Goal: Task Accomplishment & Management: Use online tool/utility

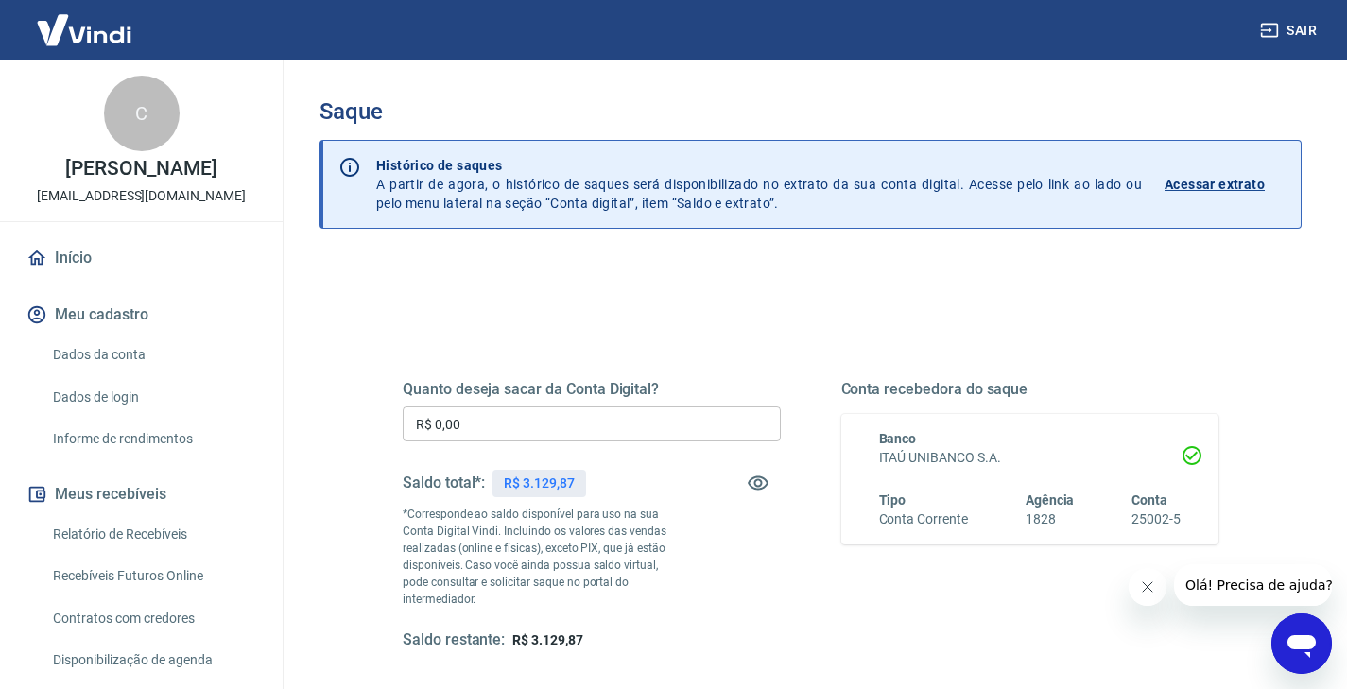
click at [575, 424] on input "R$ 0,00" at bounding box center [592, 423] width 378 height 35
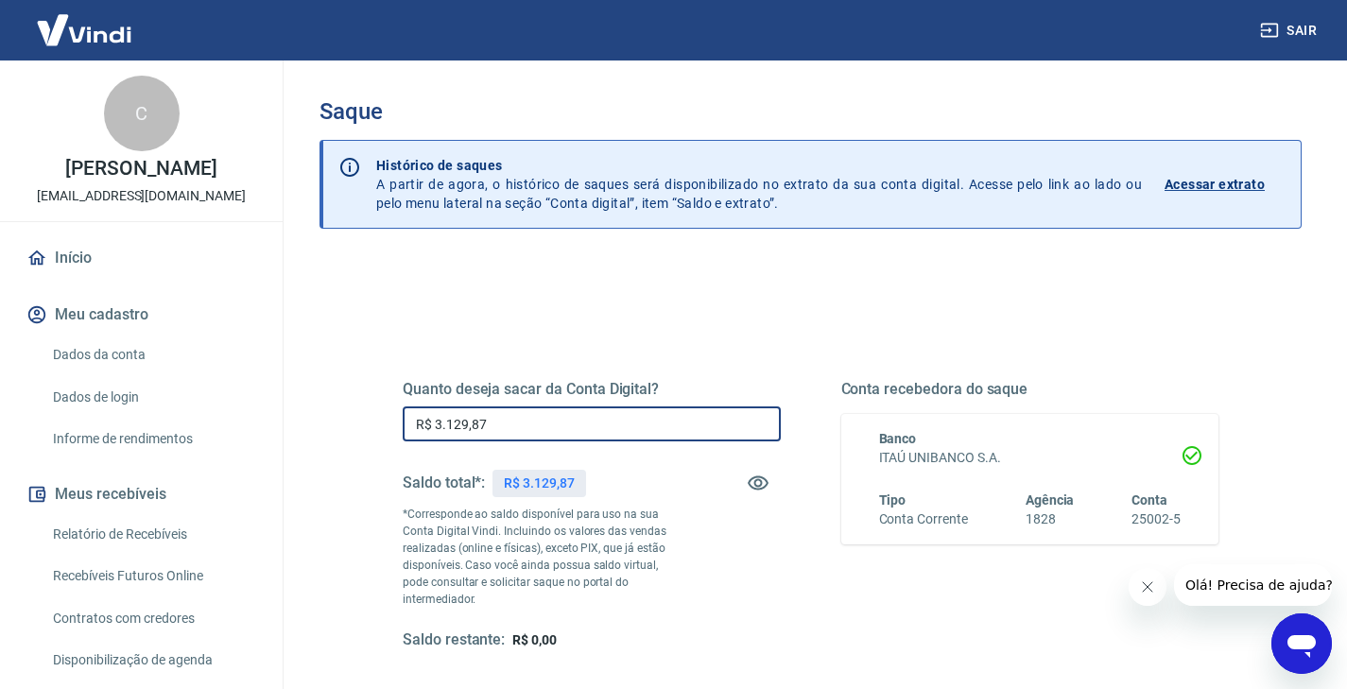
type input "R$ 3.129,87"
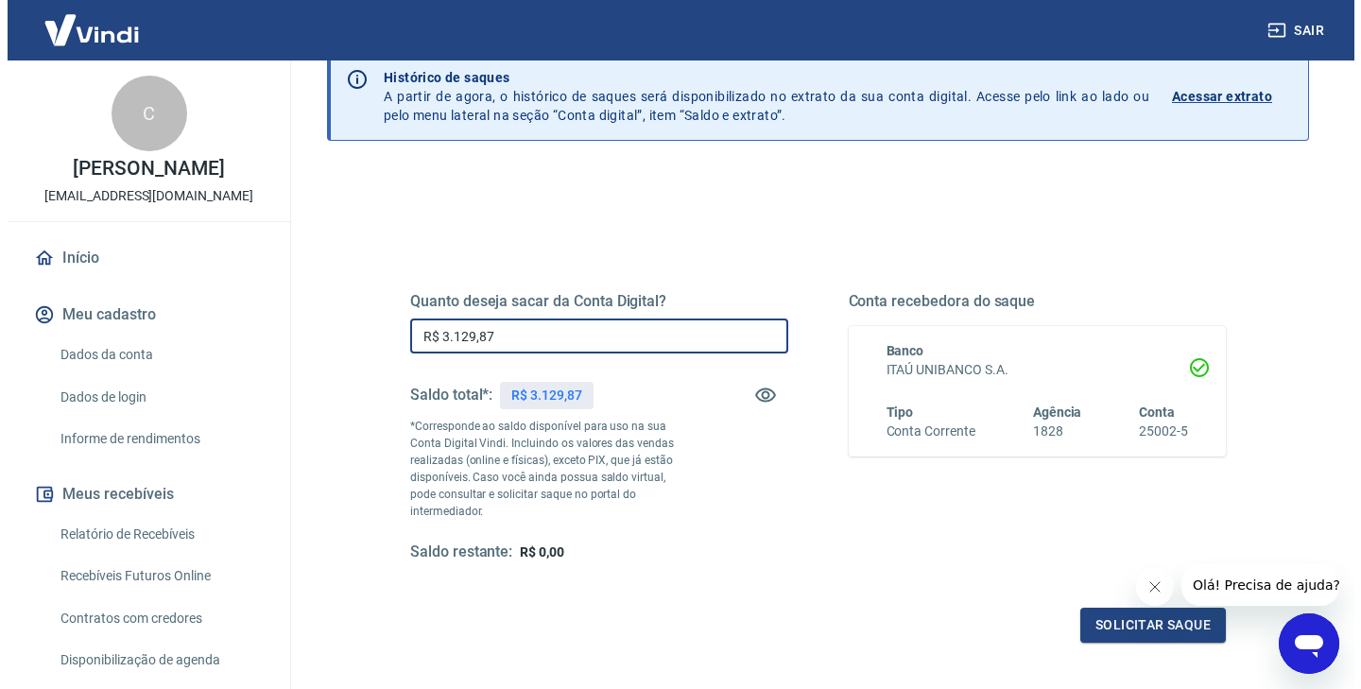
scroll to position [185, 0]
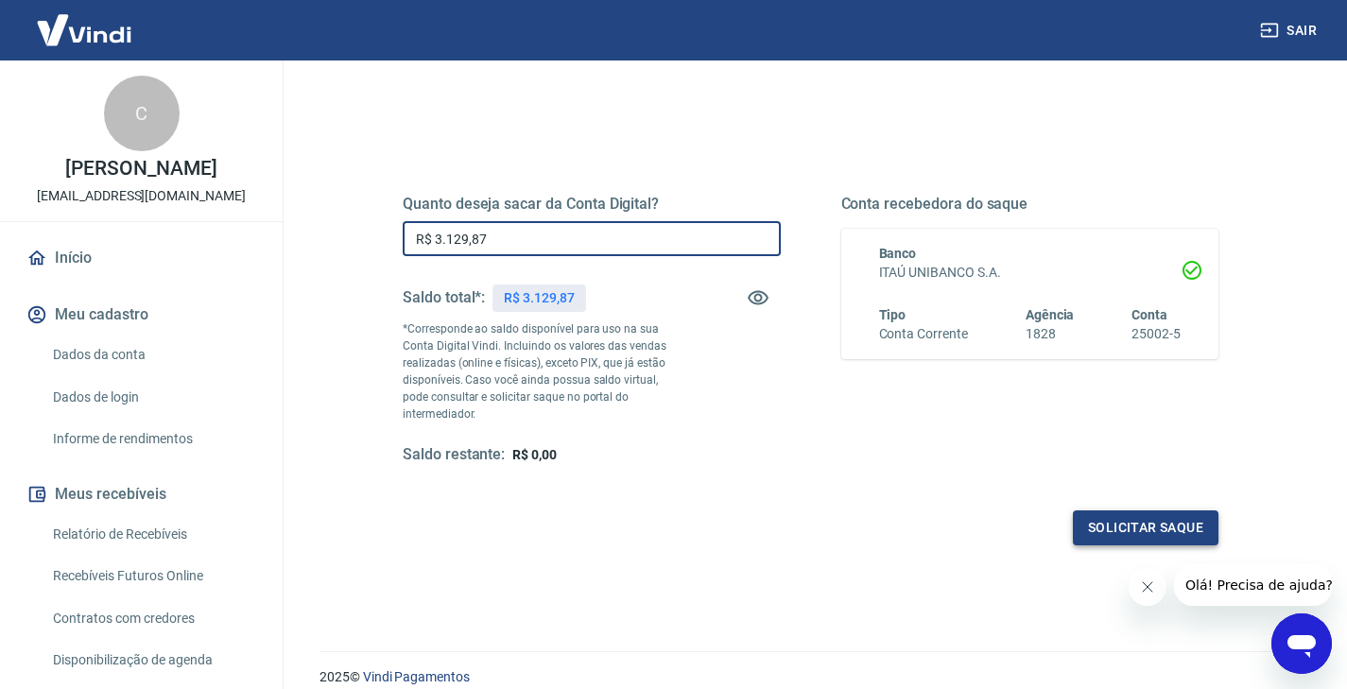
click at [1113, 510] on button "Solicitar saque" at bounding box center [1146, 527] width 146 height 35
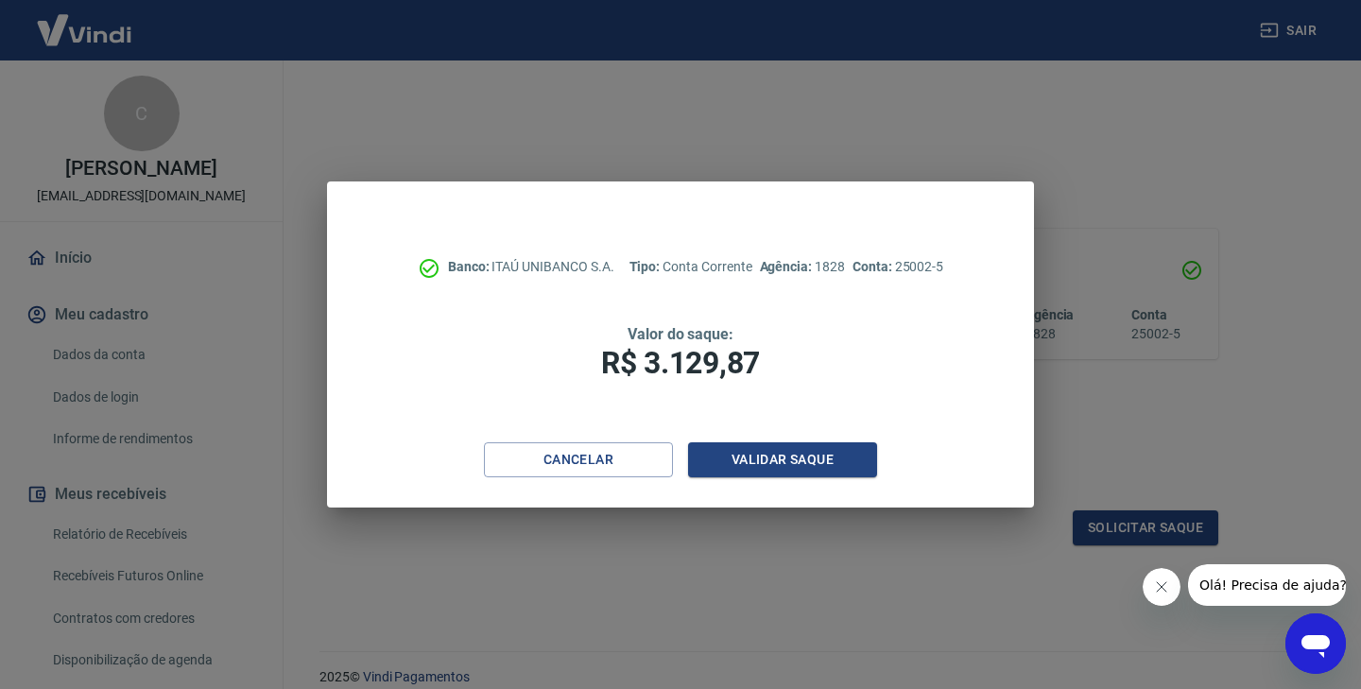
drag, startPoint x: 2205, startPoint y: 1148, endPoint x: 1148, endPoint y: 590, distance: 1195.7
click at [1156, 590] on icon "Fechar mensagem da empresa" at bounding box center [1161, 586] width 15 height 15
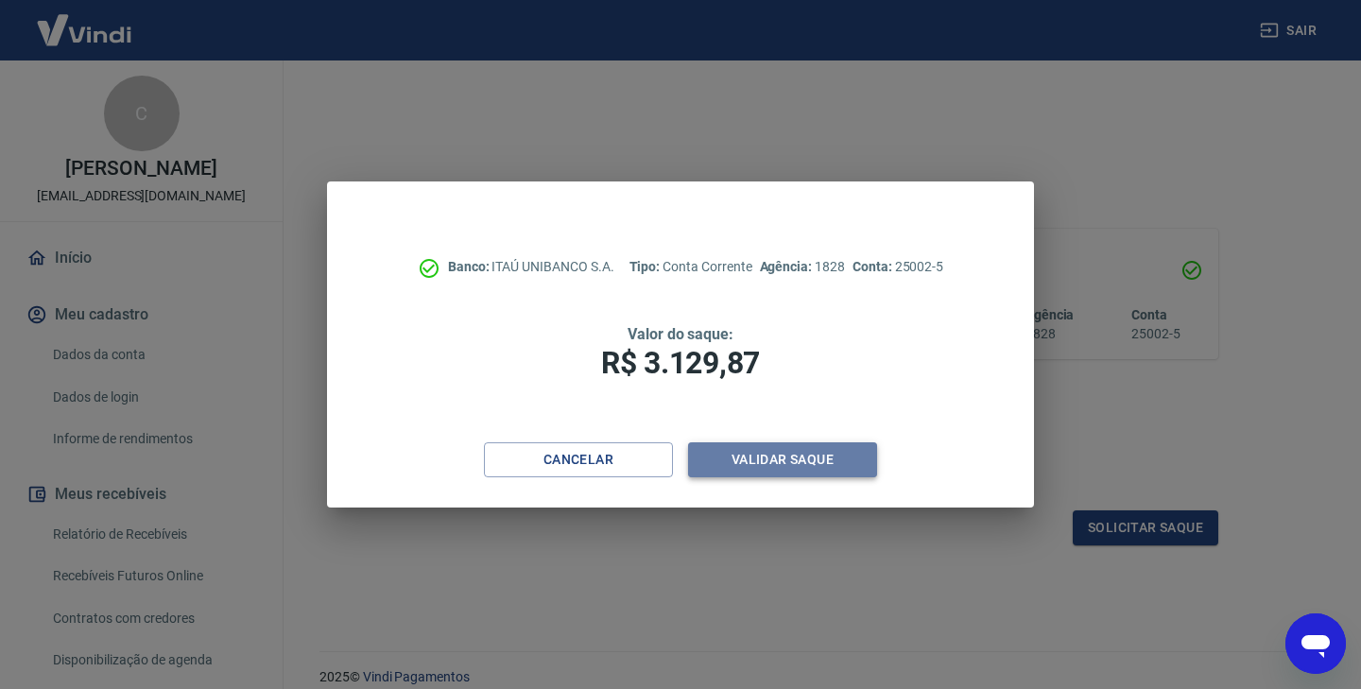
click at [780, 462] on button "Validar saque" at bounding box center [782, 459] width 189 height 35
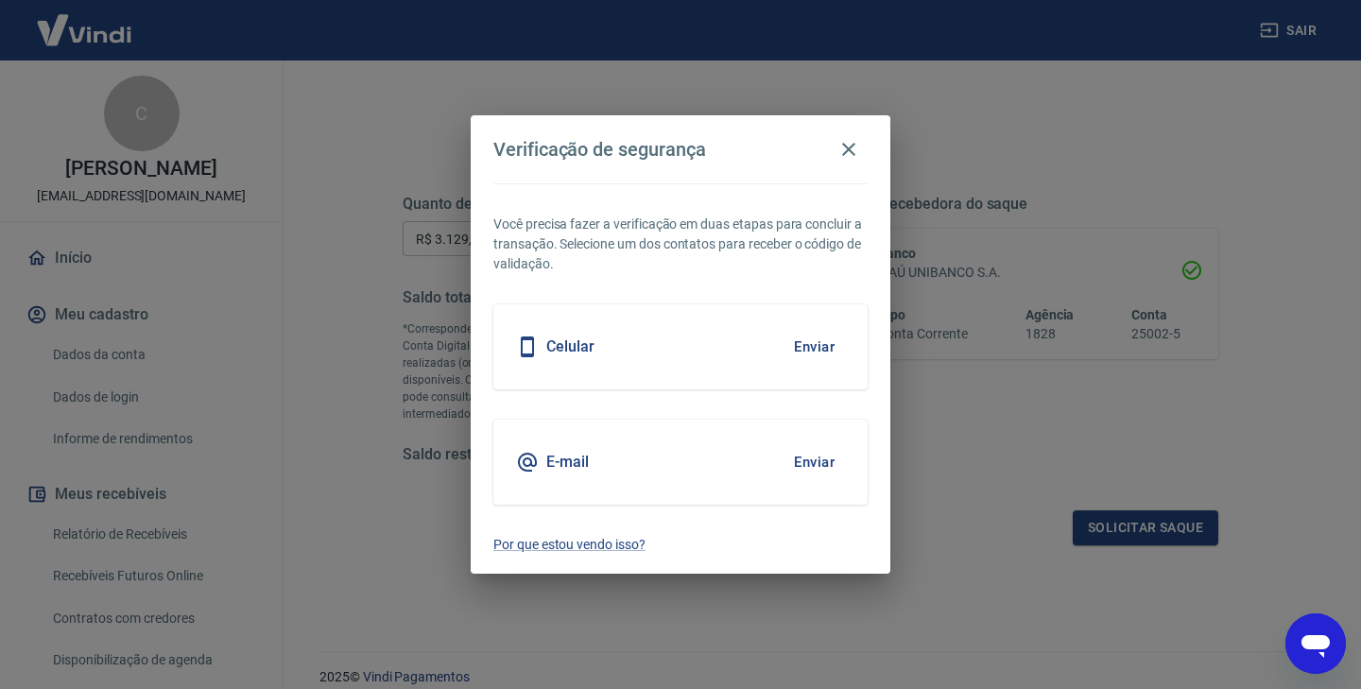
click at [818, 340] on button "Enviar" at bounding box center [814, 347] width 61 height 40
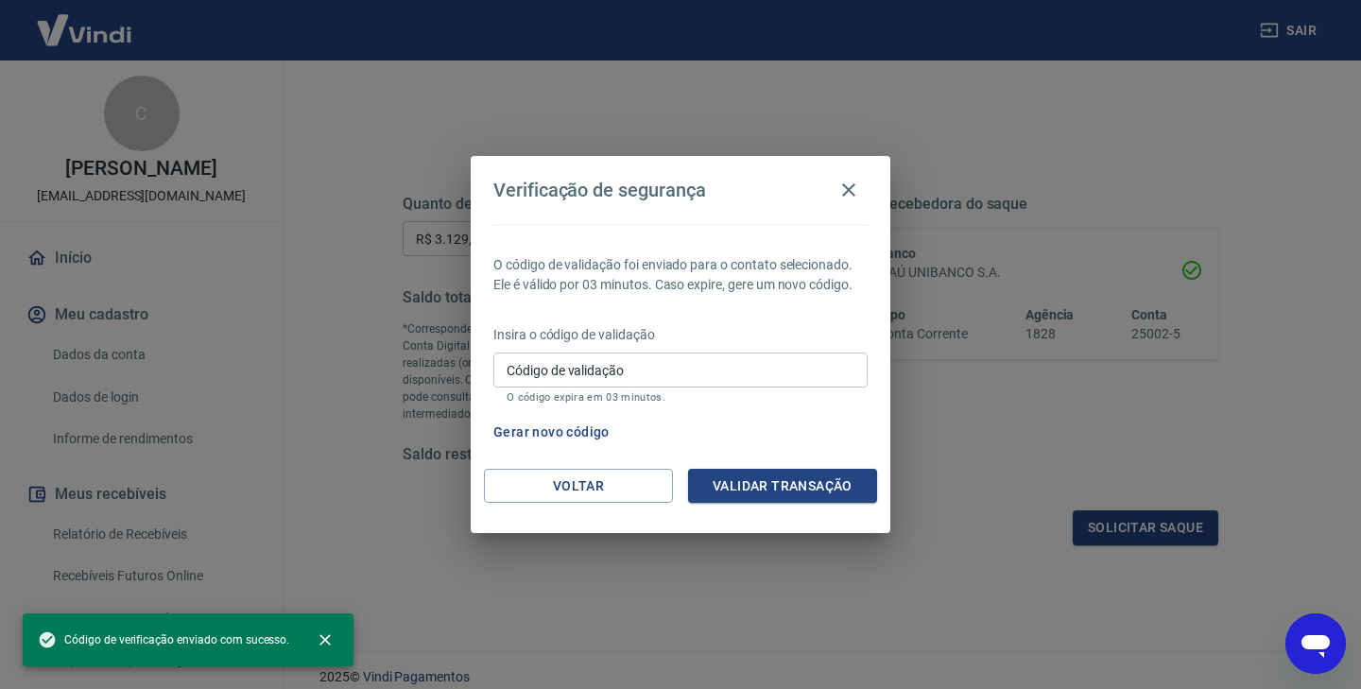
click at [711, 374] on input "Código de validação" at bounding box center [680, 370] width 374 height 35
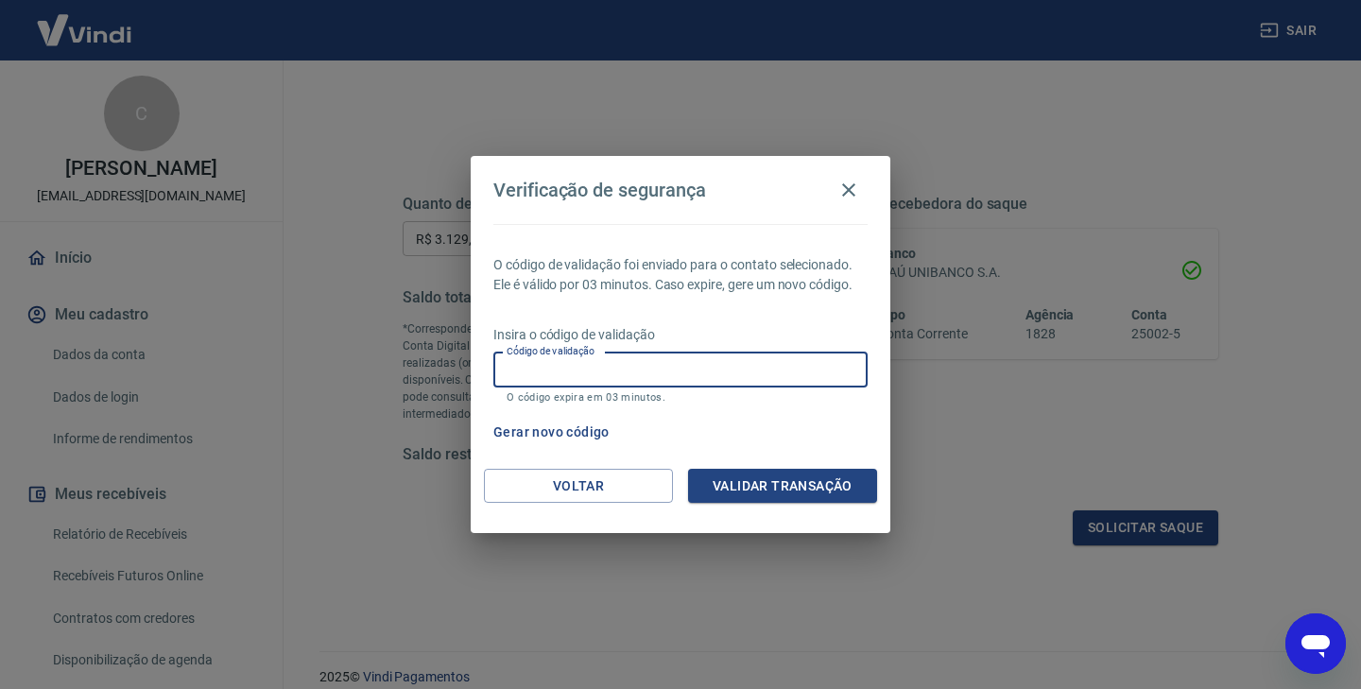
click at [715, 371] on input "Código de validação" at bounding box center [680, 370] width 374 height 35
click at [592, 371] on input "Código de validação" at bounding box center [680, 370] width 374 height 35
type input "667796"
click at [759, 493] on button "Validar transação" at bounding box center [782, 486] width 189 height 35
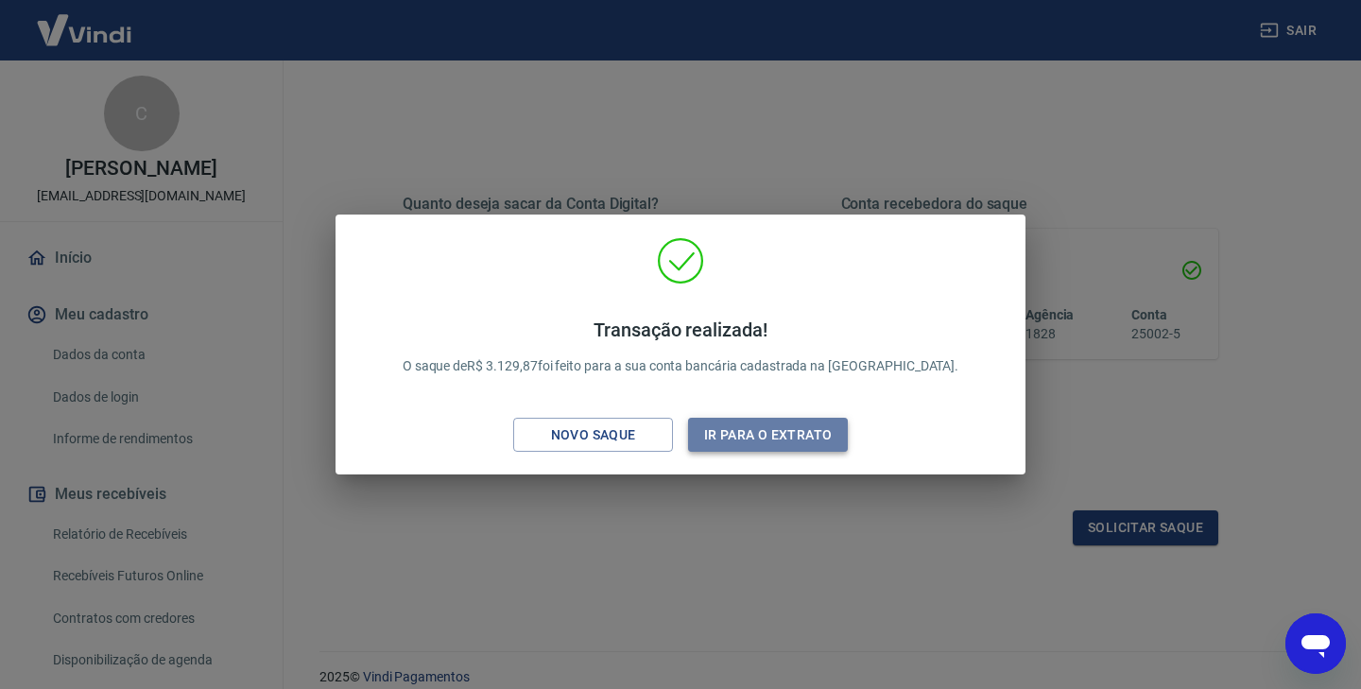
click at [746, 432] on button "Ir para o extrato" at bounding box center [768, 435] width 160 height 35
